Goal: Information Seeking & Learning: Check status

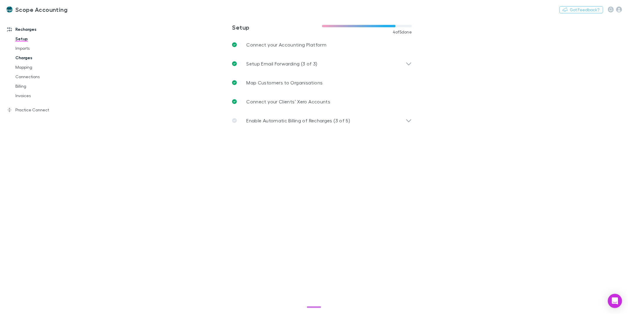
click at [20, 59] on link "Charges" at bounding box center [45, 57] width 72 height 9
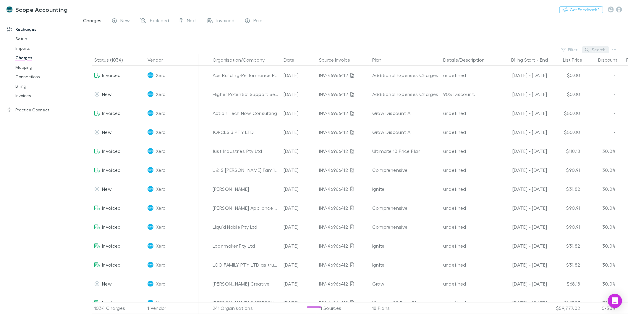
click at [606, 49] on button "Search" at bounding box center [595, 49] width 27 height 7
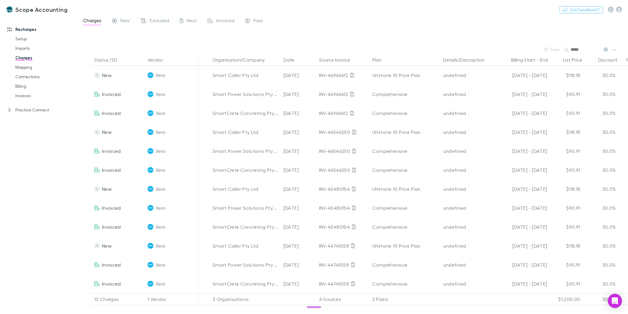
type input "*****"
click at [21, 96] on link "Invoices" at bounding box center [45, 95] width 72 height 9
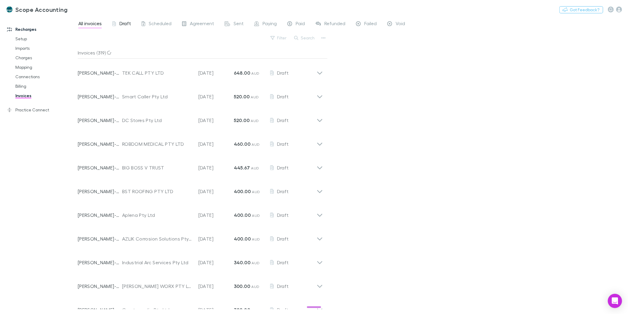
click at [117, 24] on div "Draft" at bounding box center [121, 24] width 19 height 8
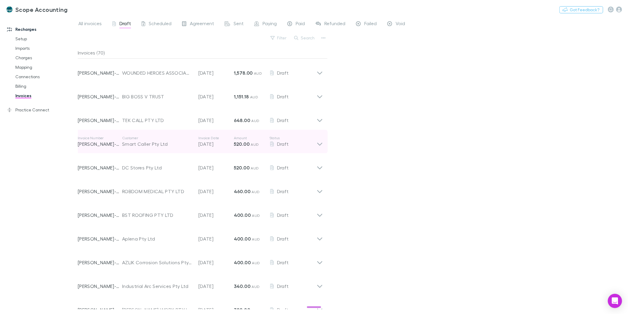
click at [324, 142] on div "Invoice Number [PERSON_NAME]-0102 Customer Smart Caller Pty Ltd Invoice Date [D…" at bounding box center [200, 142] width 255 height 24
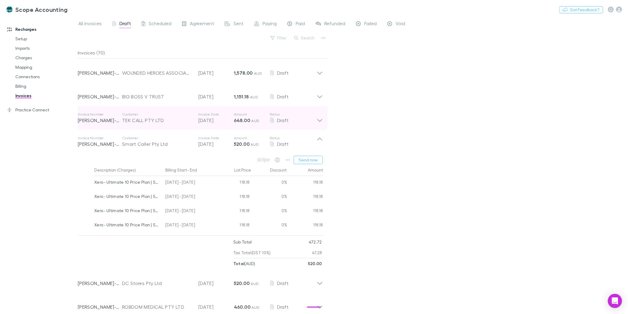
click at [319, 119] on icon at bounding box center [320, 118] width 6 height 12
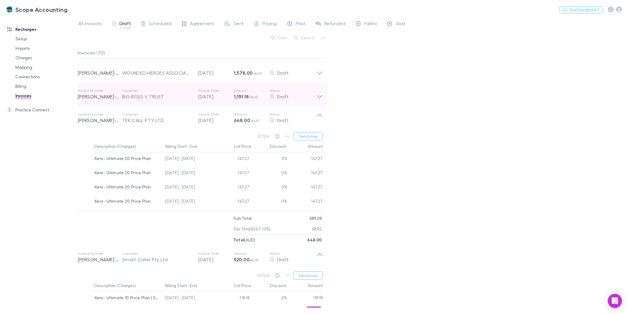
click at [321, 98] on icon at bounding box center [320, 94] width 6 height 12
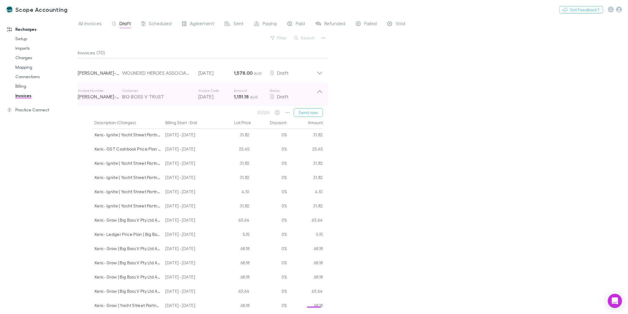
click at [322, 96] on icon at bounding box center [320, 94] width 6 height 12
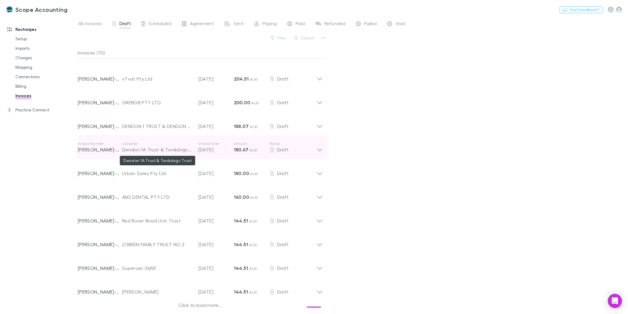
scroll to position [700, 0]
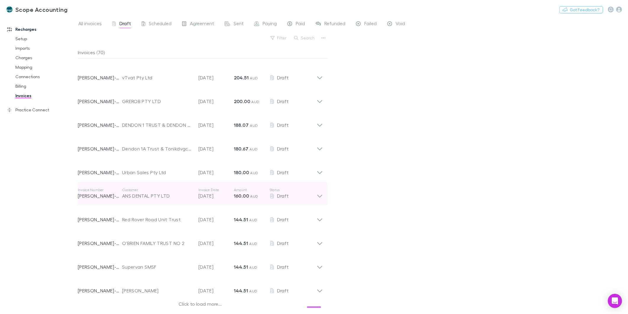
drag, startPoint x: 193, startPoint y: 305, endPoint x: 155, endPoint y: 190, distance: 120.5
click at [193, 305] on div "Click to load more..." at bounding box center [200, 304] width 245 height 9
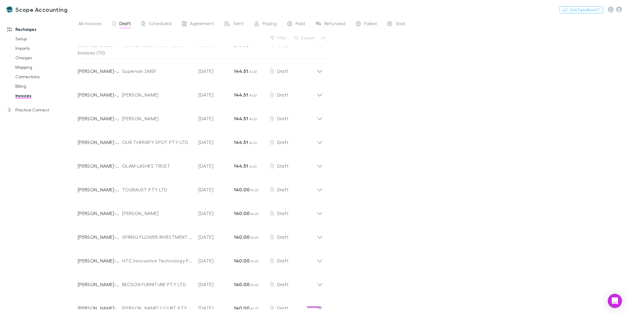
scroll to position [897, 0]
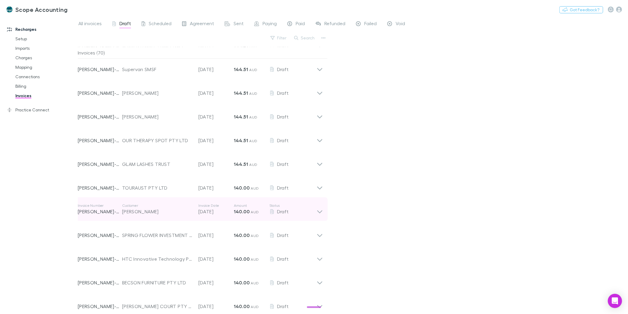
click at [322, 214] on icon at bounding box center [320, 209] width 6 height 12
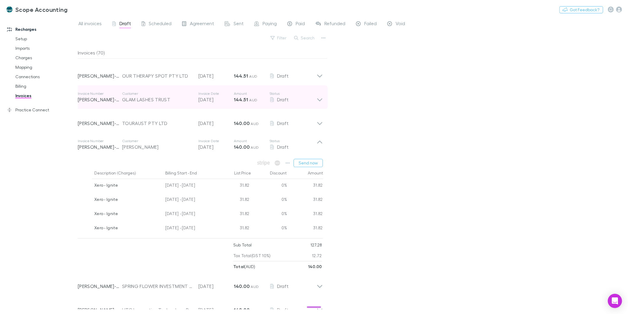
scroll to position [963, 0]
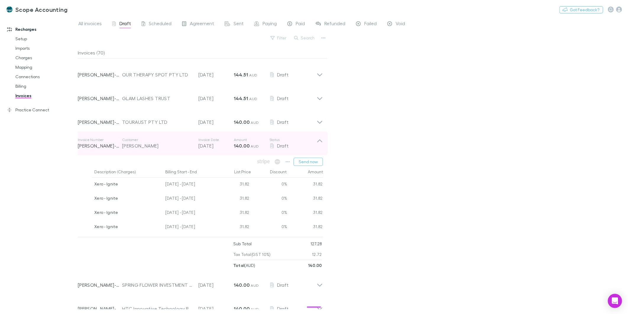
click at [321, 141] on icon at bounding box center [319, 140] width 5 height 3
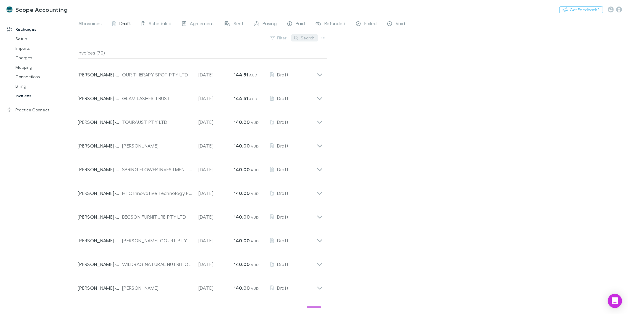
click at [297, 36] on icon "button" at bounding box center [296, 38] width 4 height 4
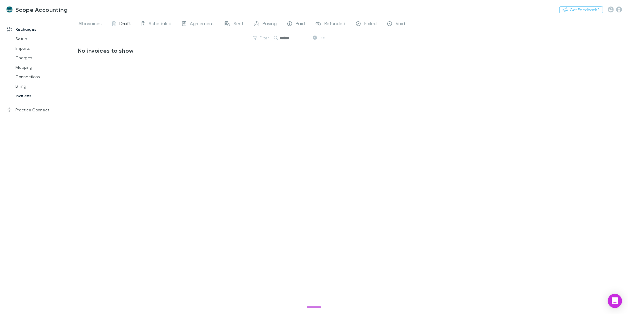
scroll to position [0, 0]
type input "******"
click at [26, 55] on link "Charges" at bounding box center [45, 57] width 72 height 9
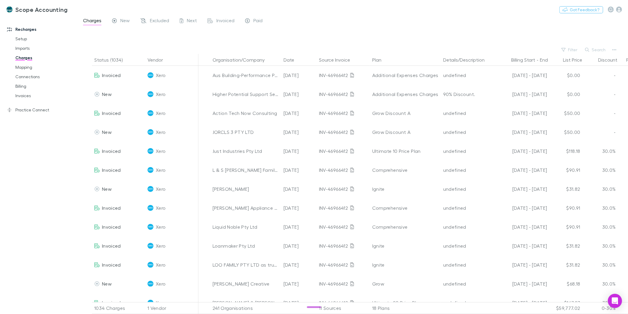
click at [591, 46] on button "Search" at bounding box center [595, 49] width 27 height 7
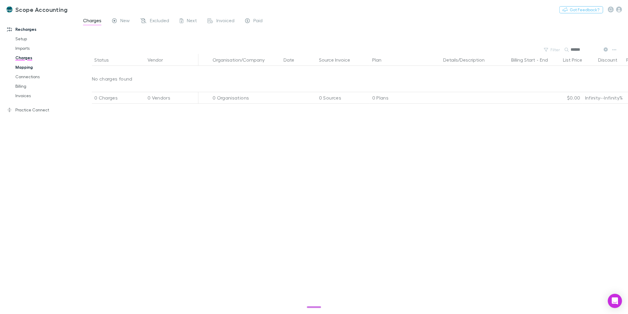
type input "******"
click at [19, 68] on link "Mapping" at bounding box center [45, 66] width 72 height 9
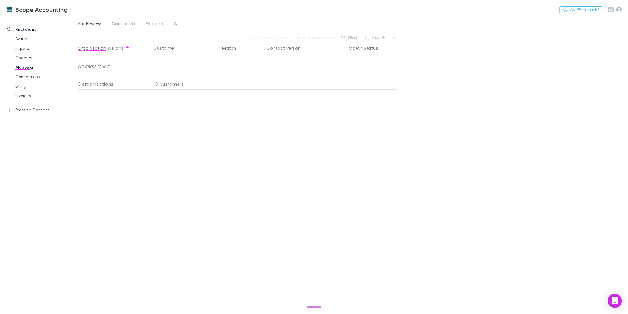
click at [172, 25] on div "For Review Confirmed Skipped All" at bounding box center [131, 24] width 106 height 9
click at [173, 25] on link "All" at bounding box center [176, 24] width 6 height 9
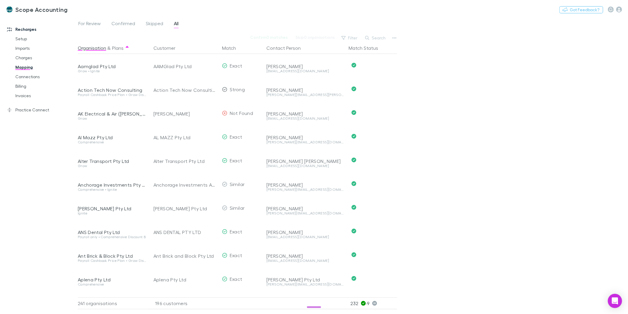
click at [372, 34] on button "Search" at bounding box center [375, 37] width 27 height 7
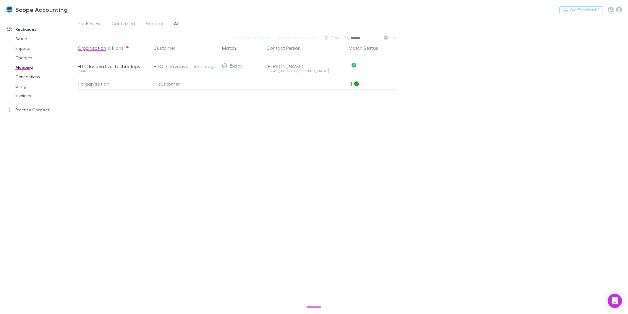
type input "******"
click at [23, 96] on link "Invoices" at bounding box center [45, 95] width 72 height 9
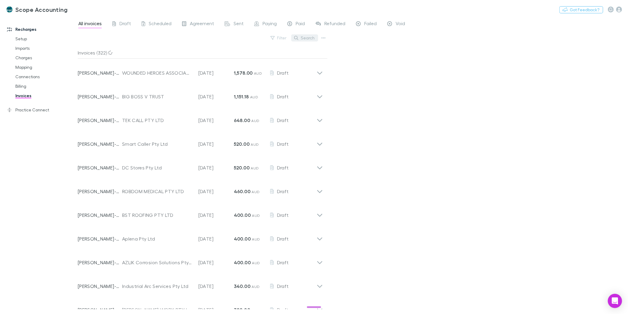
click at [308, 38] on button "Search" at bounding box center [304, 37] width 27 height 7
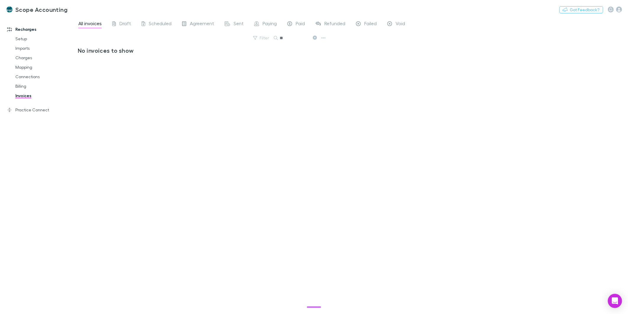
type input "*"
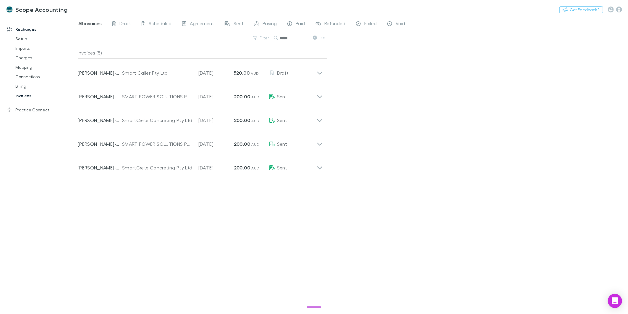
type input "*****"
click at [127, 24] on span "Draft" at bounding box center [126, 24] width 12 height 8
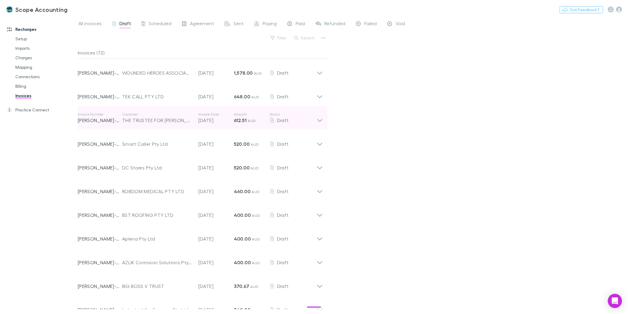
click at [321, 120] on icon at bounding box center [319, 120] width 5 height 3
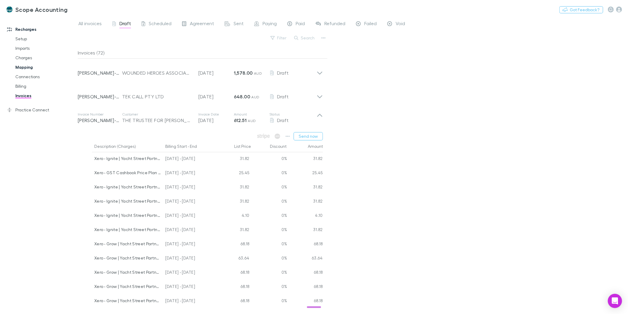
click at [22, 67] on link "Mapping" at bounding box center [45, 66] width 72 height 9
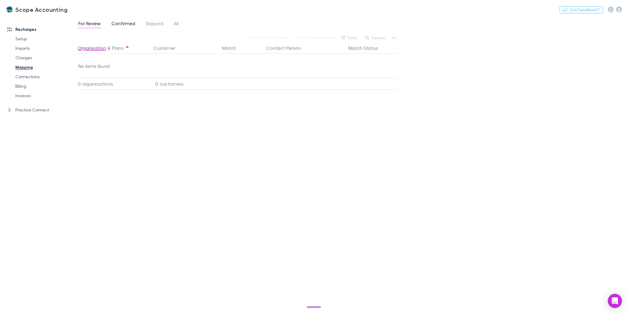
click at [118, 25] on span "Confirmed" at bounding box center [124, 24] width 24 height 8
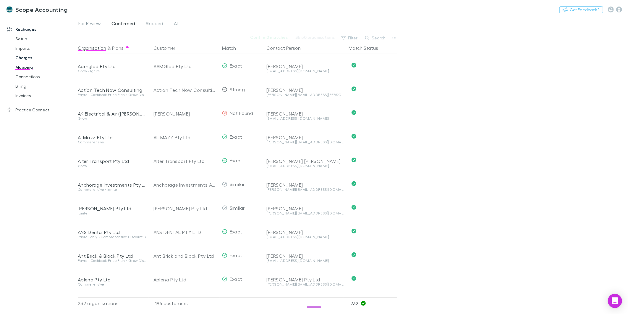
click at [20, 56] on link "Charges" at bounding box center [45, 57] width 72 height 9
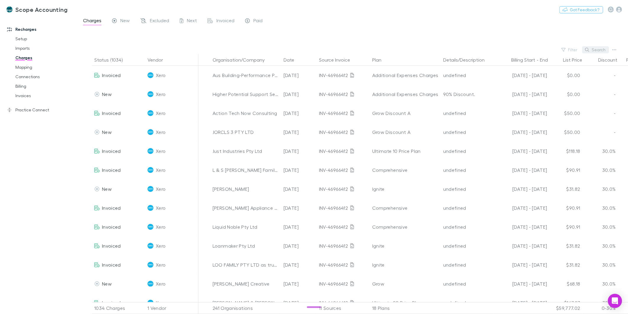
click at [591, 50] on button "Search" at bounding box center [595, 49] width 27 height 7
type input "*"
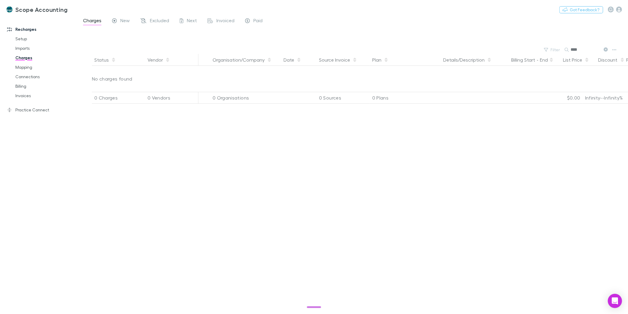
drag, startPoint x: 591, startPoint y: 50, endPoint x: 555, endPoint y: 54, distance: 35.7
click at [555, 54] on main "Charges New Excluded Next Invoiced Paid Filter Search **** Status Vendor Organi…" at bounding box center [353, 165] width 550 height 297
type input "*"
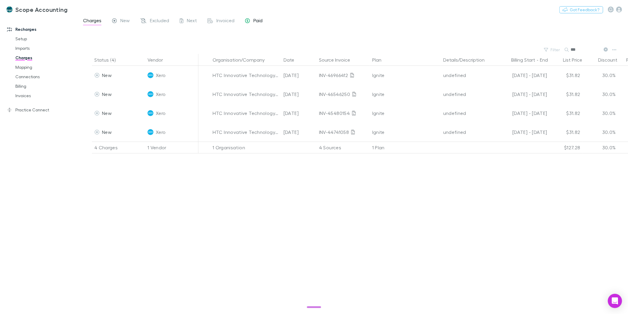
type input "***"
click at [25, 94] on link "Invoices" at bounding box center [45, 95] width 72 height 9
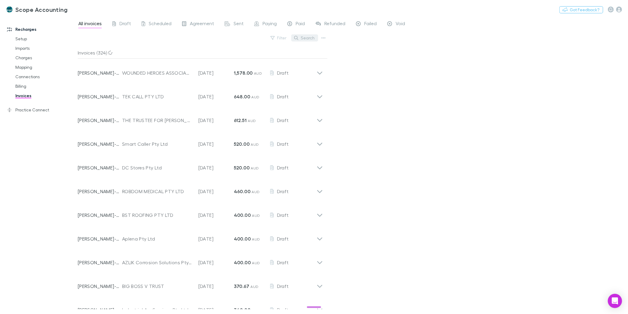
click at [302, 39] on button "Search" at bounding box center [304, 37] width 27 height 7
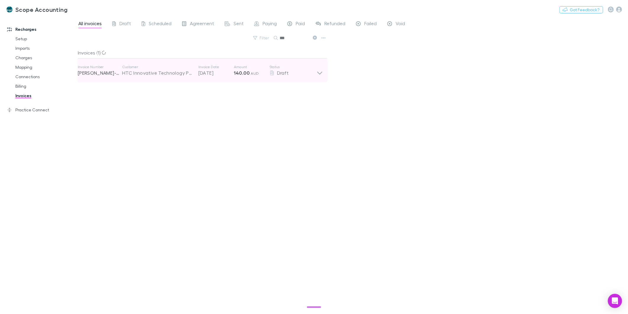
type input "***"
click at [319, 75] on icon at bounding box center [320, 70] width 6 height 12
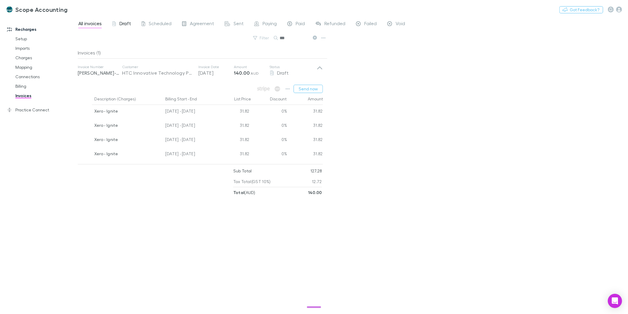
click at [123, 25] on span "Draft" at bounding box center [126, 24] width 12 height 8
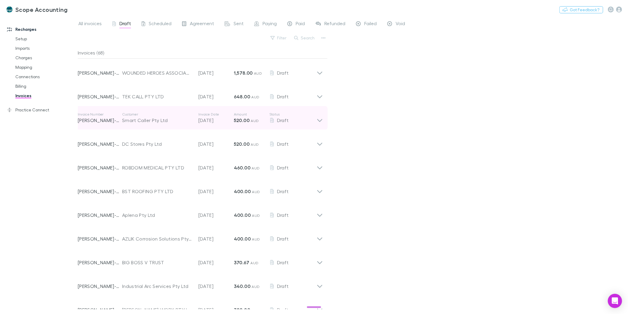
click at [323, 120] on icon at bounding box center [320, 118] width 6 height 12
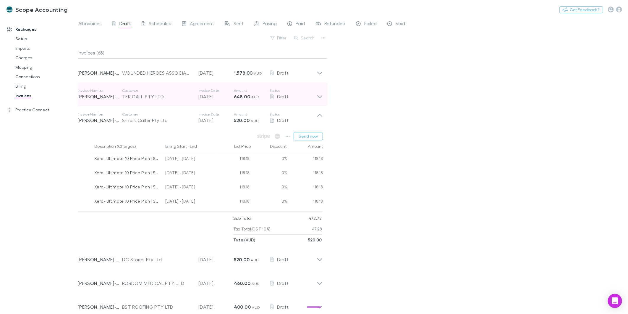
click at [323, 95] on div "Invoice Number [PERSON_NAME]-0098 Customer TEK CALL PTY LTD Invoice Date [DATE]…" at bounding box center [200, 94] width 255 height 24
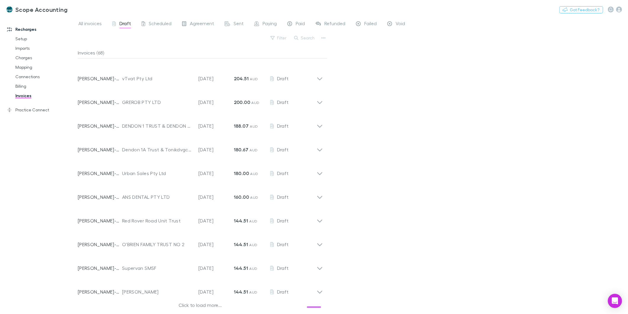
scroll to position [700, 0]
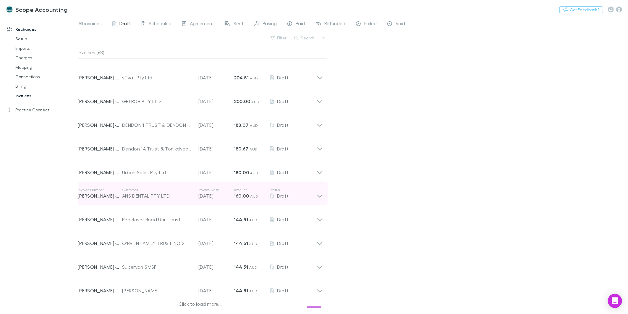
drag, startPoint x: 200, startPoint y: 305, endPoint x: 143, endPoint y: 197, distance: 122.7
click at [200, 305] on div "Click to load more..." at bounding box center [200, 304] width 245 height 9
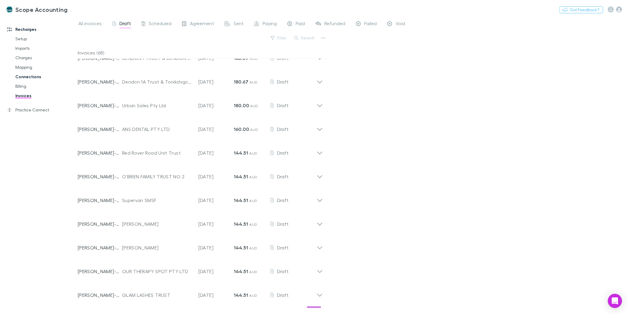
scroll to position [765, 0]
click at [18, 58] on link "Charges" at bounding box center [45, 57] width 72 height 9
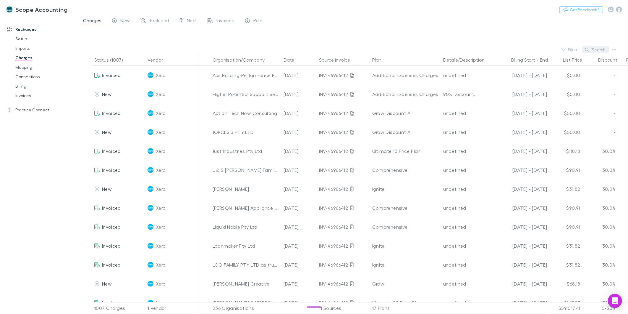
click at [599, 50] on button "Search" at bounding box center [595, 49] width 27 height 7
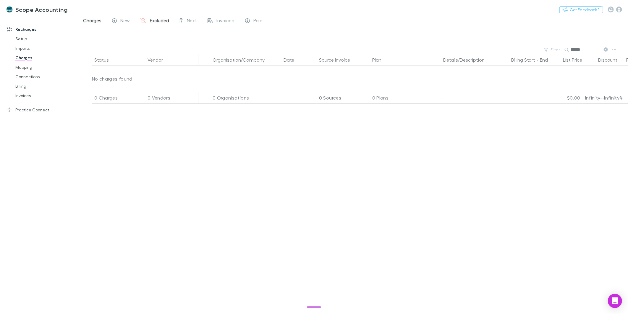
type input "******"
click at [157, 21] on span "Excluded" at bounding box center [159, 21] width 19 height 8
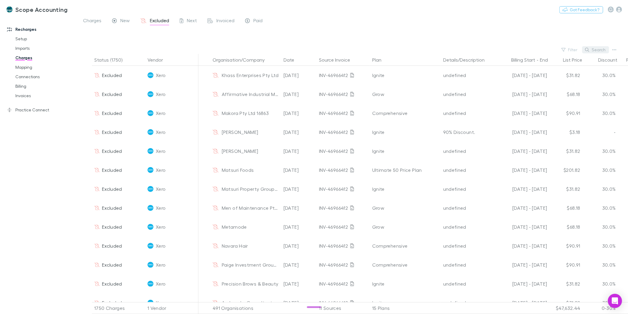
click at [597, 49] on button "Search" at bounding box center [595, 49] width 27 height 7
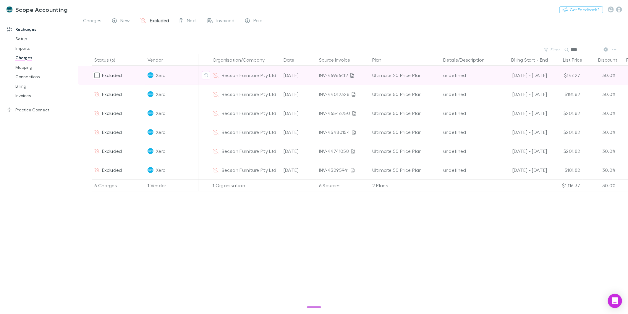
type input "****"
click at [217, 76] on icon at bounding box center [216, 75] width 6 height 5
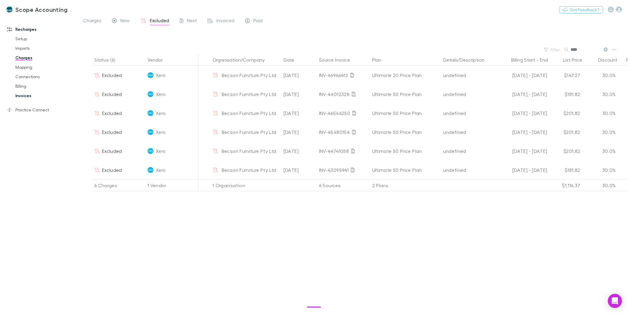
click at [29, 97] on link "Invoices" at bounding box center [45, 95] width 72 height 9
